Goal: Information Seeking & Learning: Learn about a topic

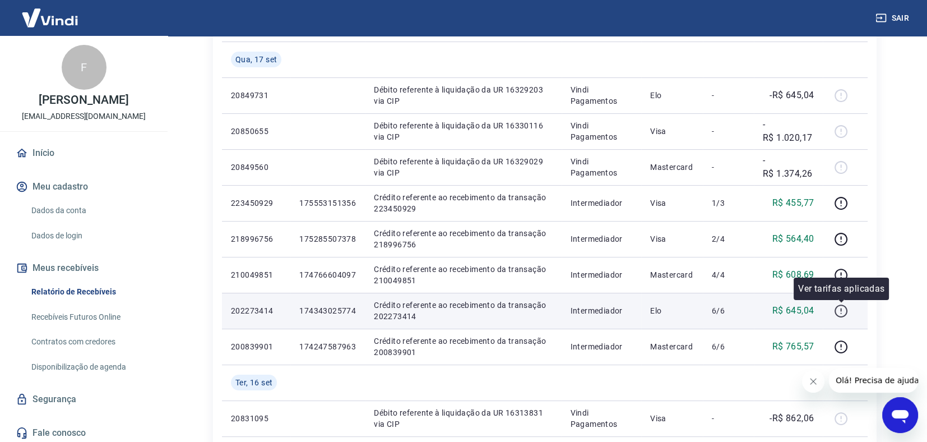
scroll to position [168, 0]
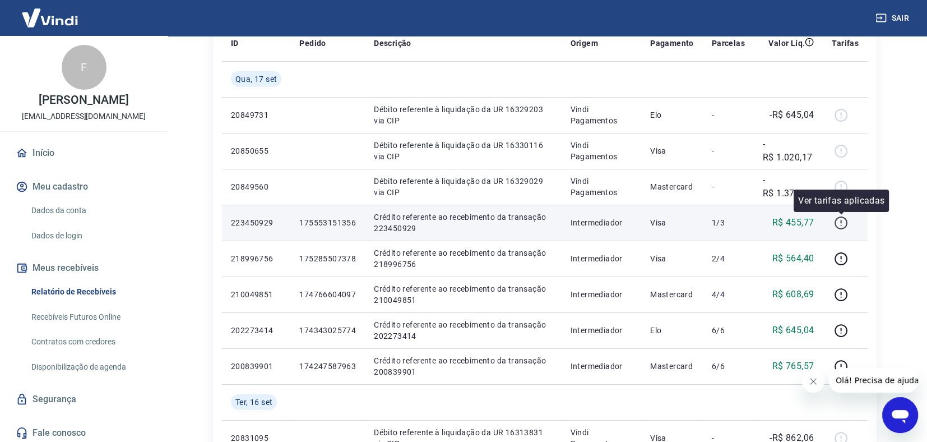
click at [843, 221] on icon "button" at bounding box center [841, 223] width 14 height 14
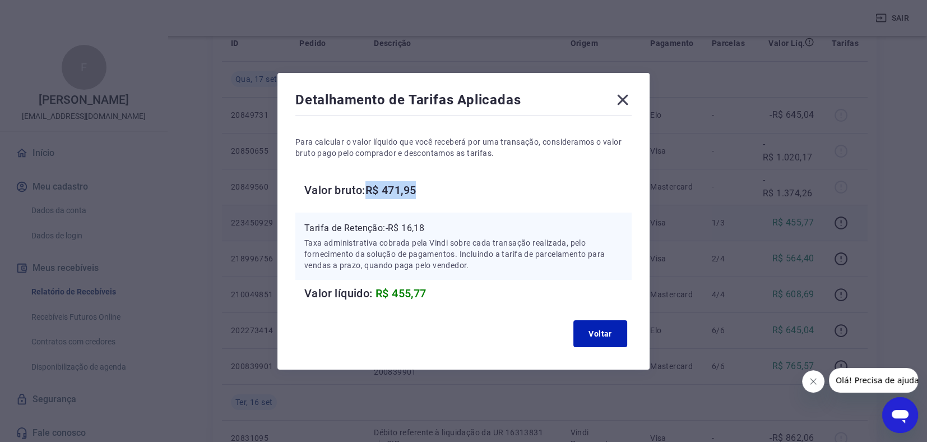
drag, startPoint x: 372, startPoint y: 188, endPoint x: 431, endPoint y: 180, distance: 59.4
click at [431, 181] on h6 "Valor bruto: R$ 471,95" at bounding box center [467, 190] width 327 height 18
copy h6 "R$ 471,95"
drag, startPoint x: 393, startPoint y: 227, endPoint x: 435, endPoint y: 222, distance: 42.9
click at [435, 222] on p "Tarifa de Retenção: -R$ 16,18" at bounding box center [463, 227] width 319 height 13
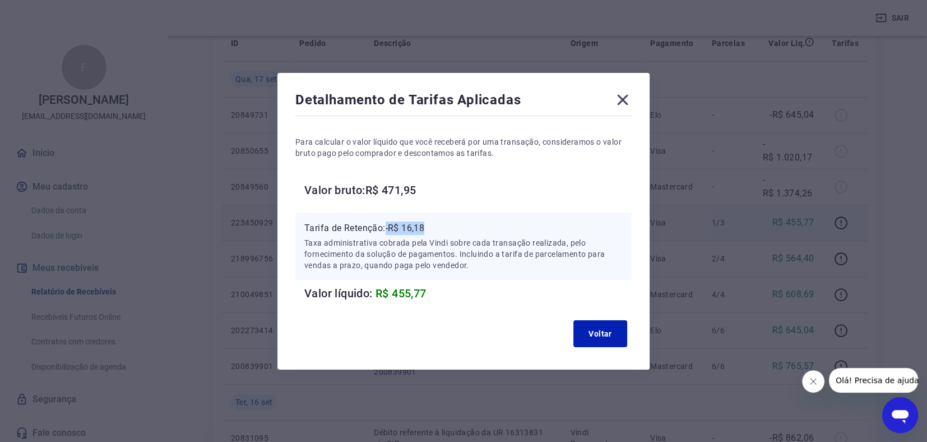
copy p "-R$ 16,18"
click at [608, 341] on button "Voltar" at bounding box center [601, 333] width 54 height 27
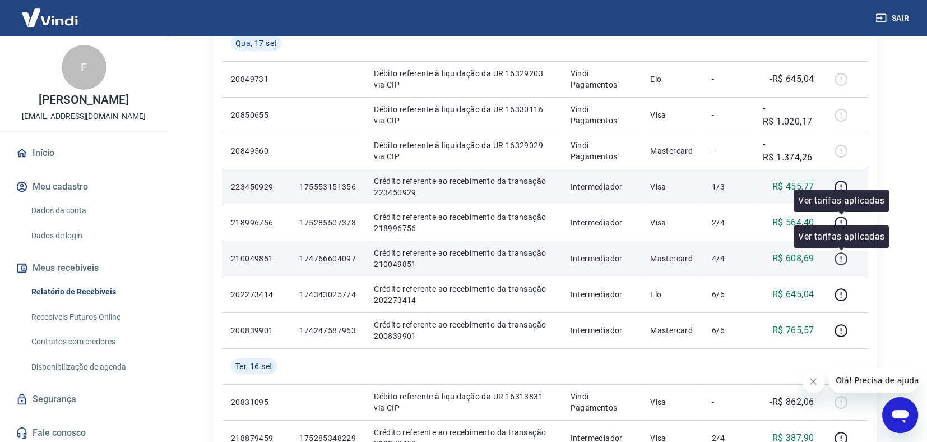
scroll to position [224, 0]
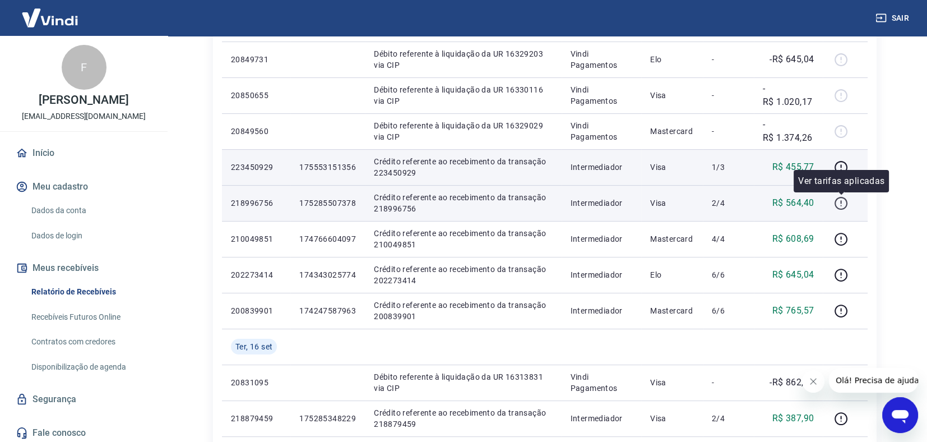
click at [841, 201] on icon "button" at bounding box center [841, 201] width 1 height 3
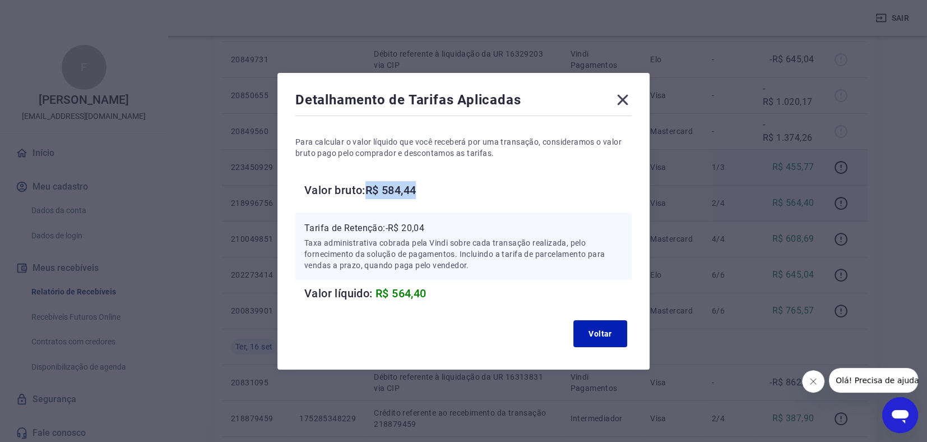
drag, startPoint x: 373, startPoint y: 190, endPoint x: 432, endPoint y: 188, distance: 58.3
click at [432, 188] on h6 "Valor bruto: R$ 584,44" at bounding box center [467, 190] width 327 height 18
copy h6 "R$ 584,44"
drag, startPoint x: 393, startPoint y: 226, endPoint x: 435, endPoint y: 232, distance: 43.1
click at [435, 232] on p "Tarifa de Retenção: -R$ 20,04" at bounding box center [463, 227] width 319 height 13
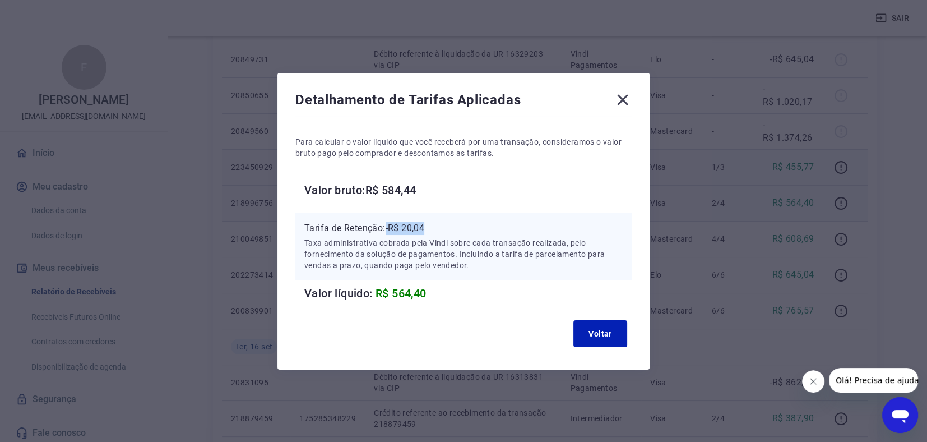
copy p "-R$ 20,04"
click at [605, 331] on button "Voltar" at bounding box center [601, 333] width 54 height 27
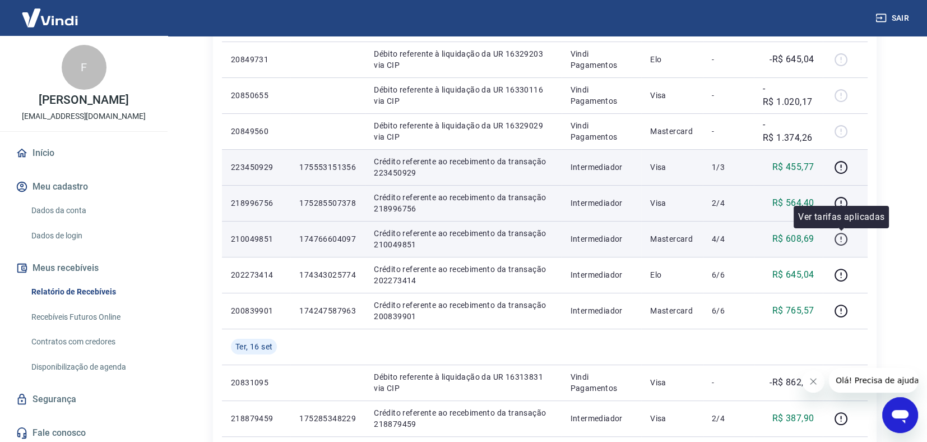
click at [847, 237] on icon "button" at bounding box center [841, 239] width 13 height 13
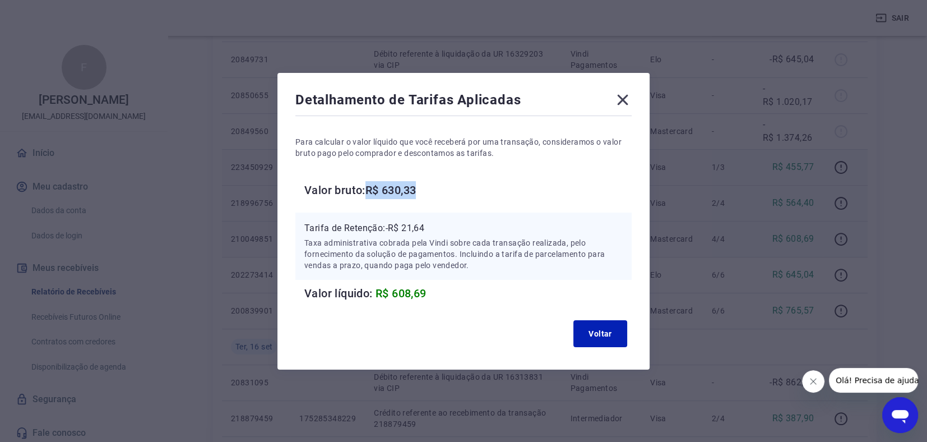
drag, startPoint x: 373, startPoint y: 190, endPoint x: 428, endPoint y: 187, distance: 54.4
click at [432, 186] on h6 "Valor bruto: R$ 630,33" at bounding box center [467, 190] width 327 height 18
copy h6 "R$ 630,33"
drag, startPoint x: 392, startPoint y: 228, endPoint x: 445, endPoint y: 226, distance: 53.3
click at [444, 225] on p "Tarifa de Retenção: -R$ 21,64" at bounding box center [463, 227] width 319 height 13
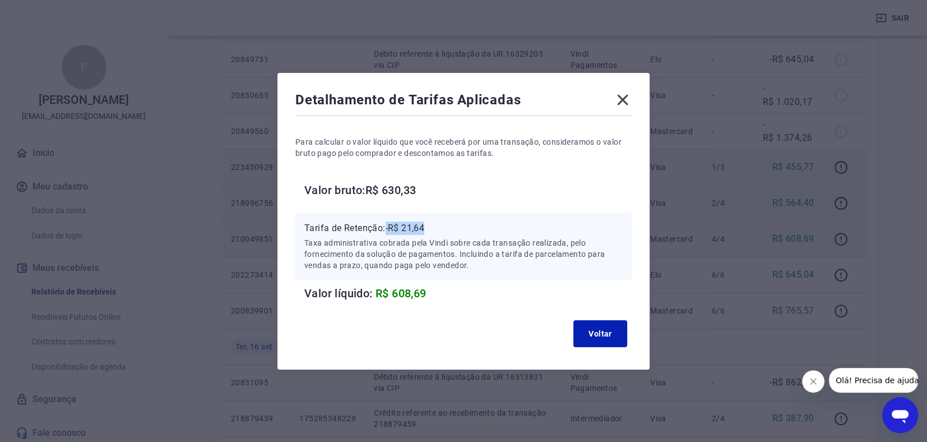
copy p "-R$ 21,64"
click at [602, 330] on button "Voltar" at bounding box center [601, 333] width 54 height 27
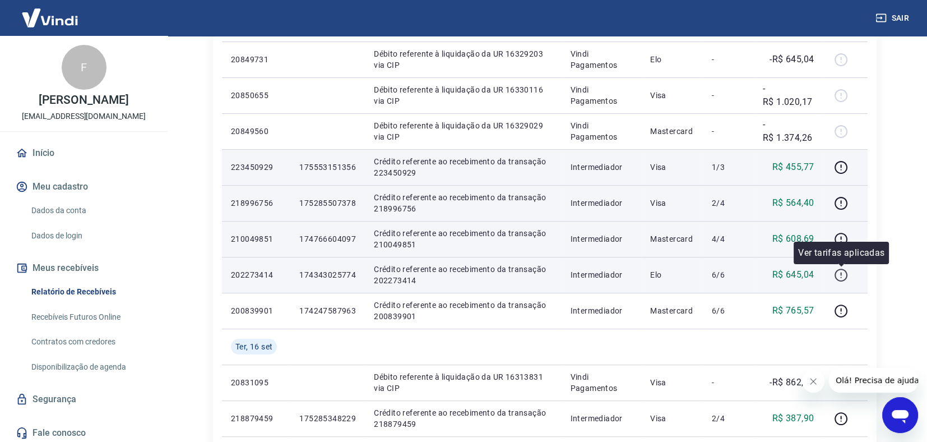
click at [839, 275] on icon "button" at bounding box center [841, 275] width 14 height 14
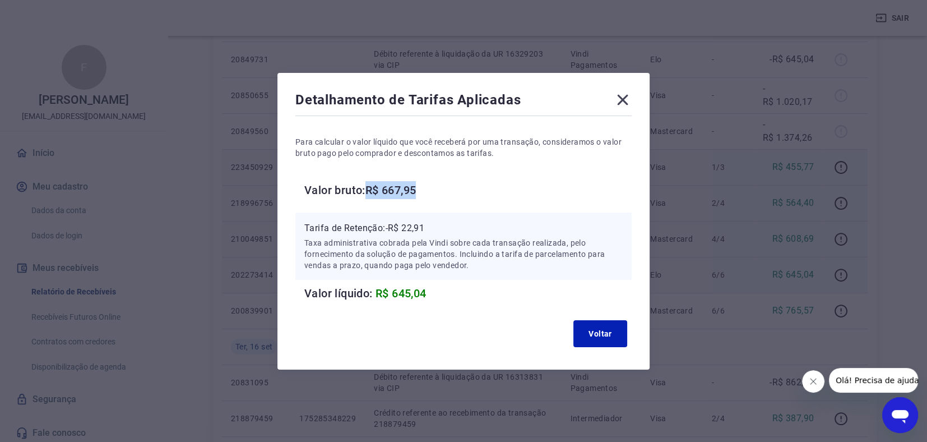
drag, startPoint x: 375, startPoint y: 187, endPoint x: 428, endPoint y: 184, distance: 52.8
click at [428, 184] on h6 "Valor bruto: R$ 667,95" at bounding box center [467, 190] width 327 height 18
copy h6 "R$ 667,95"
copy p "R$ 22,91"
drag, startPoint x: 394, startPoint y: 229, endPoint x: 452, endPoint y: 225, distance: 58.4
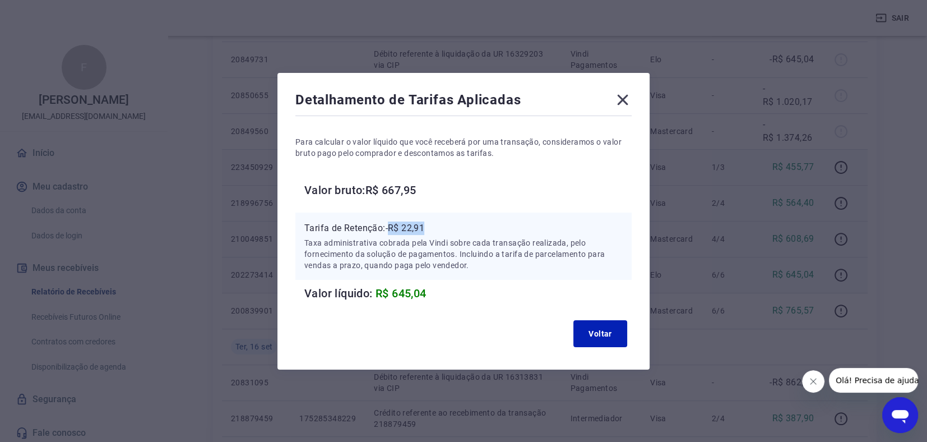
click at [452, 225] on p "Tarifa de Retenção: -R$ 22,91" at bounding box center [463, 227] width 319 height 13
click at [407, 239] on p "Taxa administrativa cobrada pela Vindi sobre cada transação realizada, pelo for…" at bounding box center [463, 254] width 319 height 34
drag, startPoint x: 390, startPoint y: 227, endPoint x: 444, endPoint y: 232, distance: 53.5
click at [440, 230] on p "Tarifa de Retenção: -R$ 22,91" at bounding box center [463, 227] width 319 height 13
copy p "-R$ 22,91"
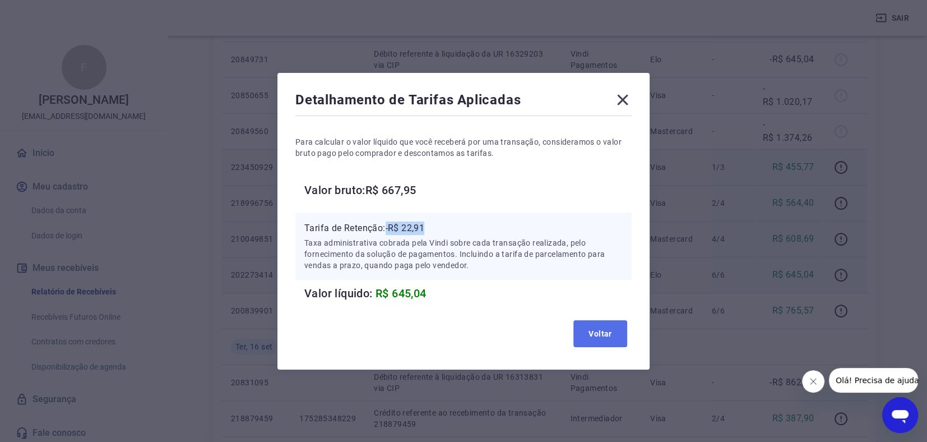
click at [603, 336] on button "Voltar" at bounding box center [601, 333] width 54 height 27
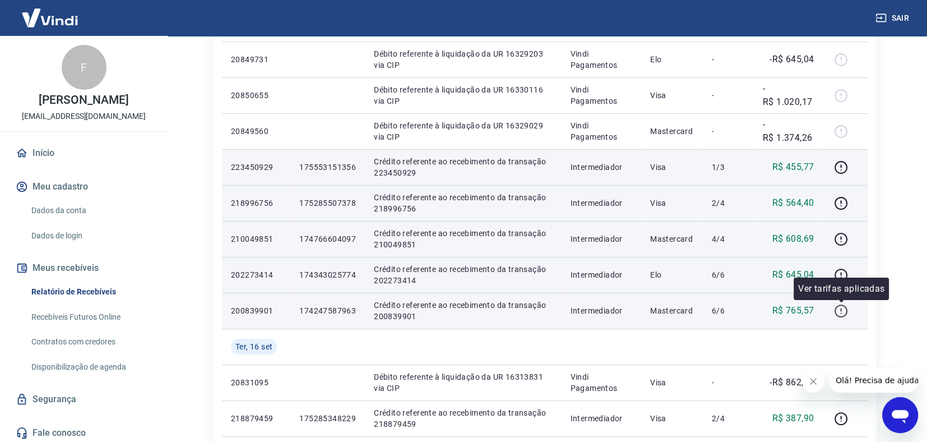
click at [843, 310] on icon "button" at bounding box center [841, 311] width 14 height 14
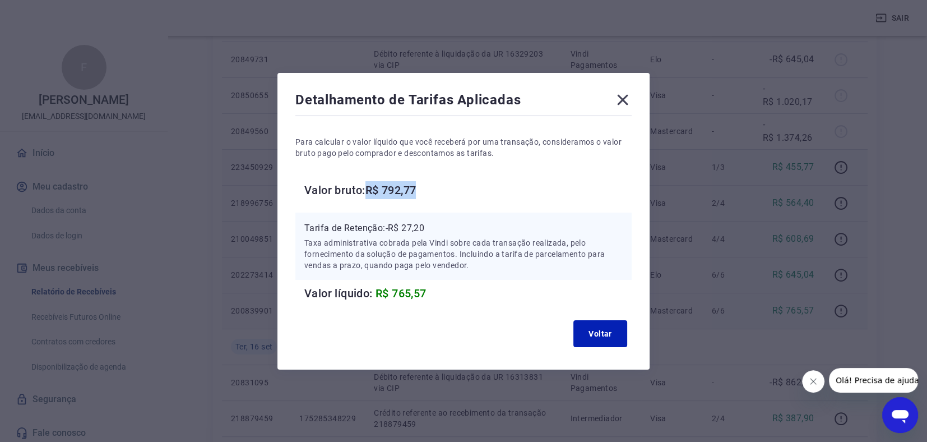
drag, startPoint x: 374, startPoint y: 192, endPoint x: 443, endPoint y: 189, distance: 69.0
click at [443, 189] on h6 "Valor bruto: R$ 792,77" at bounding box center [467, 190] width 327 height 18
copy h6 "R$ 792,77"
drag, startPoint x: 391, startPoint y: 226, endPoint x: 435, endPoint y: 230, distance: 44.5
click at [435, 230] on p "Tarifa de Retenção: -R$ 27,20" at bounding box center [463, 227] width 319 height 13
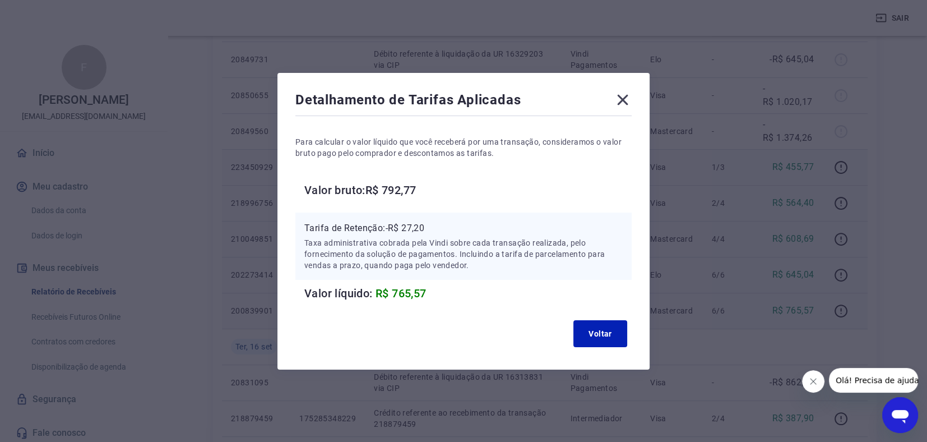
drag, startPoint x: 391, startPoint y: 225, endPoint x: 464, endPoint y: 228, distance: 73.0
click at [464, 228] on p "Tarifa de Retenção: -R$ 27,20" at bounding box center [463, 227] width 319 height 13
click at [416, 233] on p "Tarifa de Retenção: -R$ 27,20" at bounding box center [463, 227] width 319 height 13
drag, startPoint x: 416, startPoint y: 233, endPoint x: 393, endPoint y: 226, distance: 24.1
click at [393, 226] on p "Tarifa de Retenção: -R$ 27,20" at bounding box center [463, 227] width 319 height 13
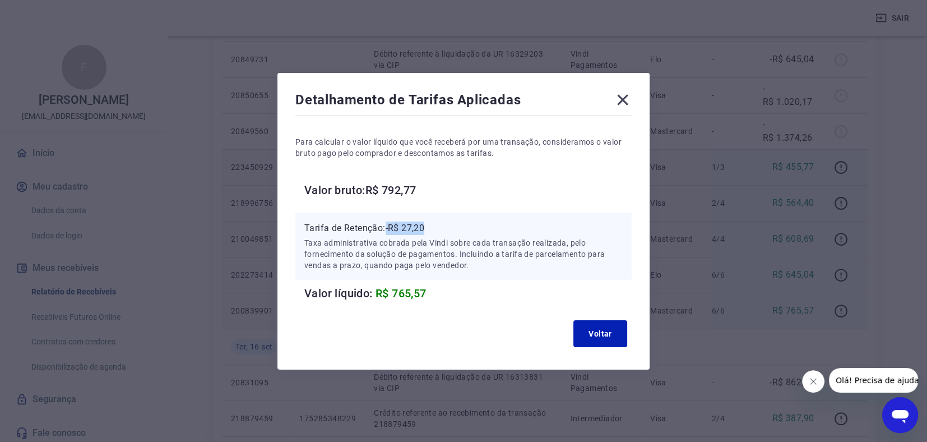
drag, startPoint x: 392, startPoint y: 227, endPoint x: 454, endPoint y: 231, distance: 61.8
click at [454, 231] on p "Tarifa de Retenção: -R$ 27,20" at bounding box center [463, 227] width 319 height 13
click at [627, 335] on button "Voltar" at bounding box center [601, 333] width 54 height 27
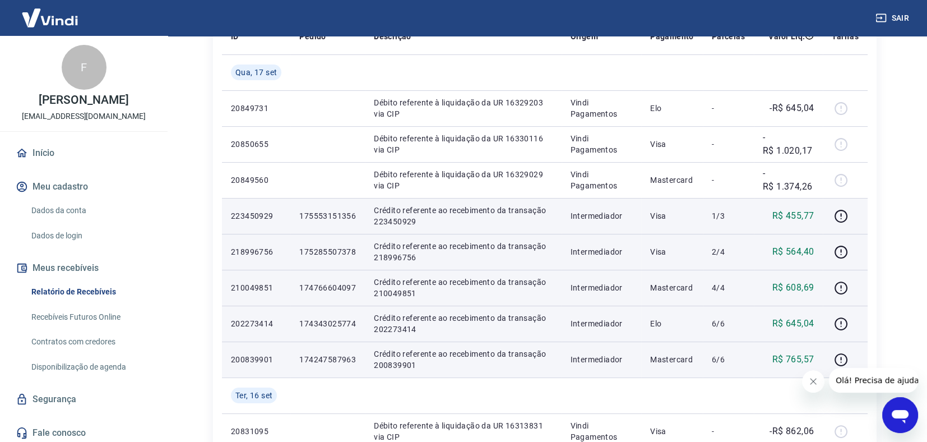
scroll to position [112, 0]
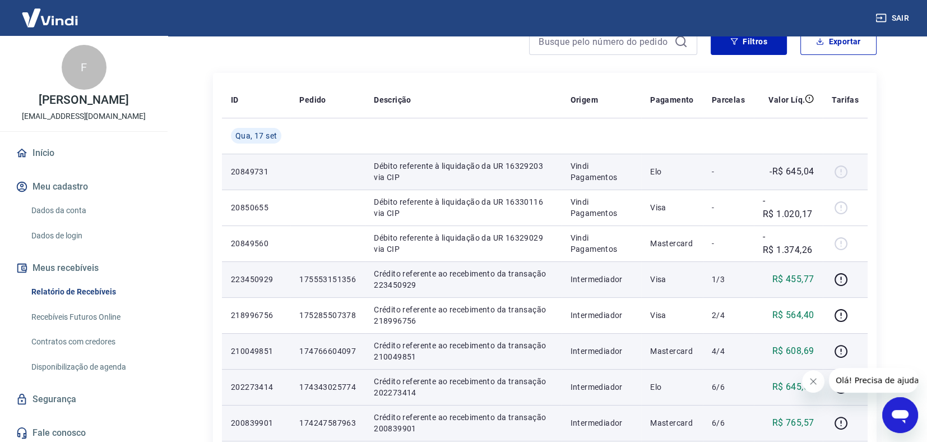
drag, startPoint x: 813, startPoint y: 170, endPoint x: 786, endPoint y: 160, distance: 28.7
click at [787, 160] on td "-R$ 645,04" at bounding box center [788, 172] width 69 height 36
drag, startPoint x: 771, startPoint y: 168, endPoint x: 813, endPoint y: 172, distance: 42.2
click at [813, 172] on p "-R$ 645,04" at bounding box center [792, 171] width 44 height 13
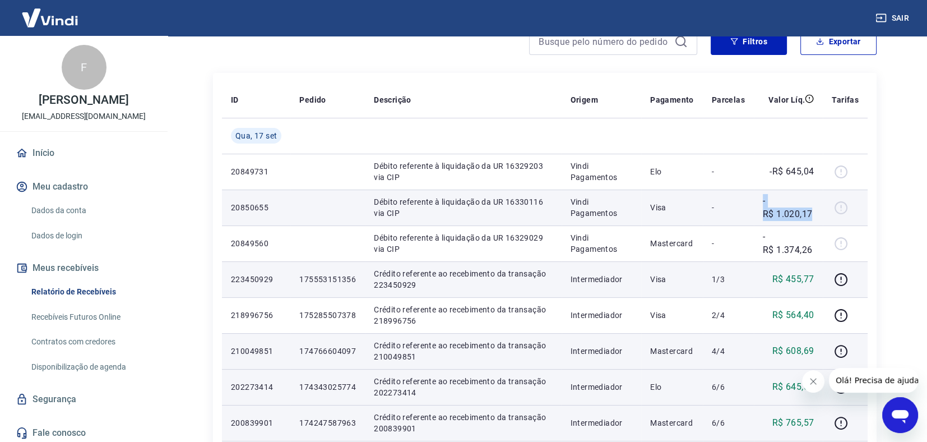
drag, startPoint x: 763, startPoint y: 200, endPoint x: 811, endPoint y: 213, distance: 50.6
click at [811, 214] on td "-R$ 1.020,17" at bounding box center [788, 208] width 69 height 36
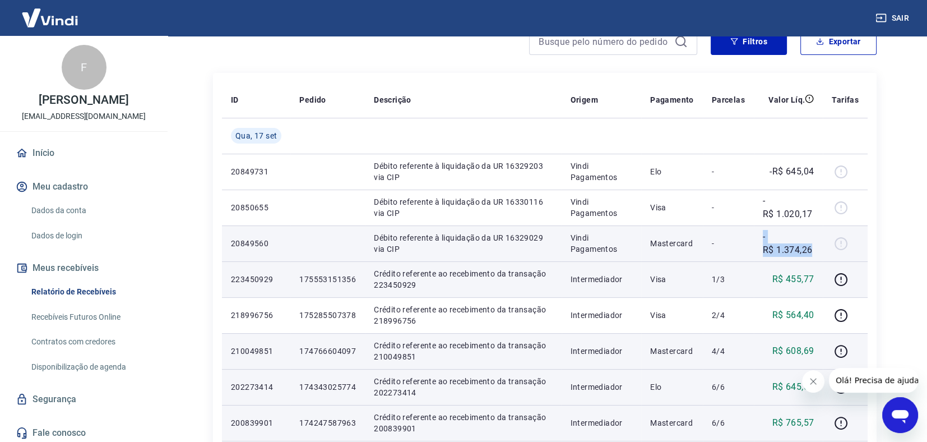
drag, startPoint x: 761, startPoint y: 235, endPoint x: 813, endPoint y: 242, distance: 51.5
click at [813, 242] on td "-R$ 1.374,26" at bounding box center [788, 243] width 69 height 36
click at [781, 250] on p "-R$ 1.374,26" at bounding box center [788, 243] width 51 height 27
drag, startPoint x: 763, startPoint y: 237, endPoint x: 814, endPoint y: 244, distance: 51.5
click at [814, 244] on td "-R$ 1.374,26" at bounding box center [788, 243] width 69 height 36
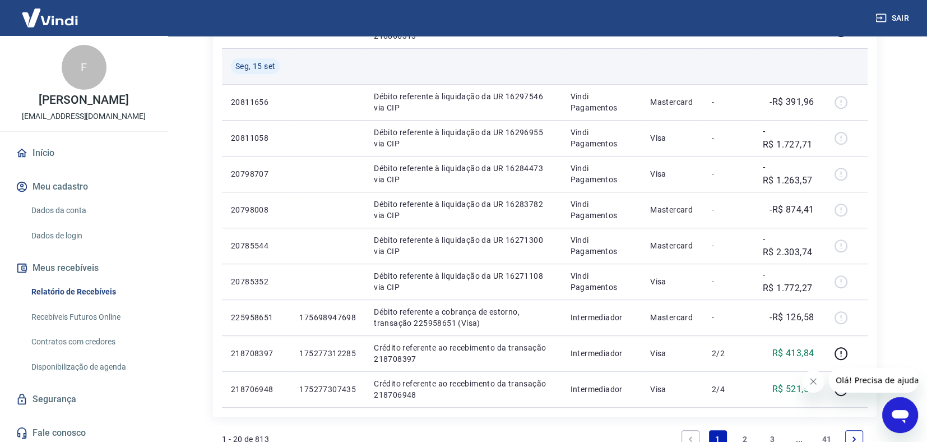
scroll to position [673, 0]
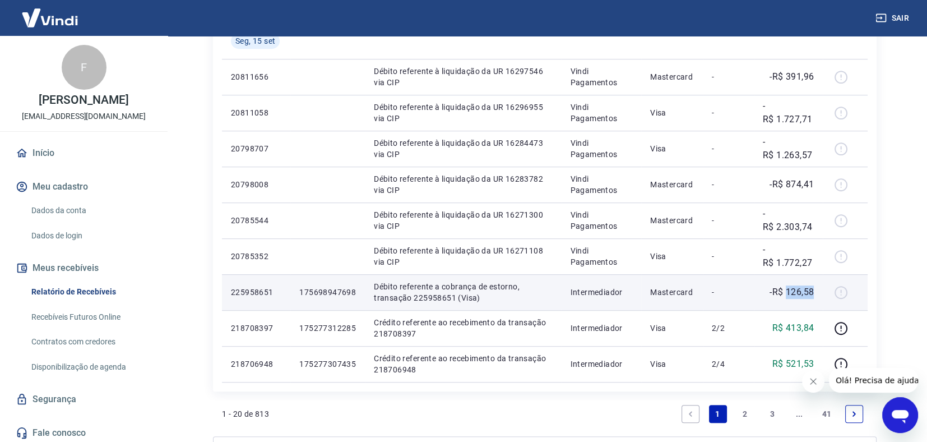
drag, startPoint x: 788, startPoint y: 293, endPoint x: 815, endPoint y: 288, distance: 26.9
click at [814, 288] on p "-R$ 126,58" at bounding box center [792, 291] width 44 height 13
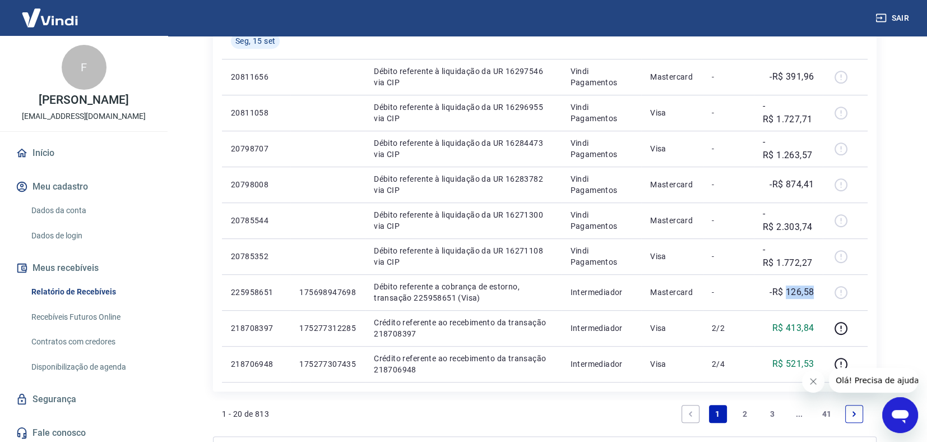
copy p "126,58"
